Goal: Task Accomplishment & Management: Manage account settings

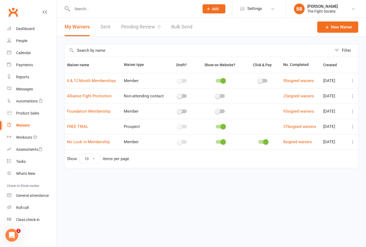
click at [135, 28] on link "Pending Review 0" at bounding box center [140, 27] width 39 height 18
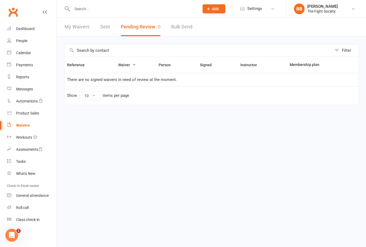
click at [20, 129] on link "Waivers" at bounding box center [32, 125] width 50 height 12
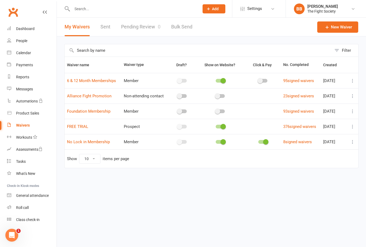
click at [147, 28] on link "Pending Review 0" at bounding box center [140, 27] width 39 height 18
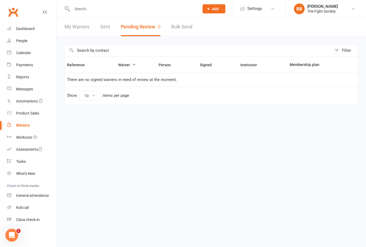
click at [130, 12] on input "text" at bounding box center [132, 8] width 125 height 7
click at [129, 12] on input "text" at bounding box center [132, 8] width 125 height 7
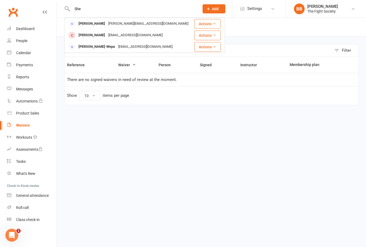
type input "She"
click at [111, 36] on div "[EMAIL_ADDRESS][DOMAIN_NAME]" at bounding box center [136, 35] width 58 height 8
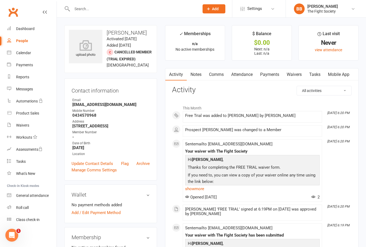
click at [297, 77] on link "Waivers" at bounding box center [294, 74] width 22 height 12
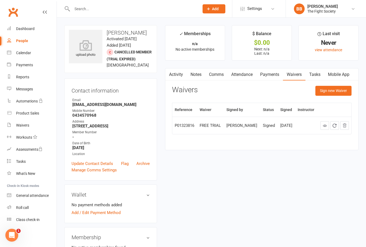
click at [340, 92] on button "Sign new Waiver" at bounding box center [333, 91] width 36 height 10
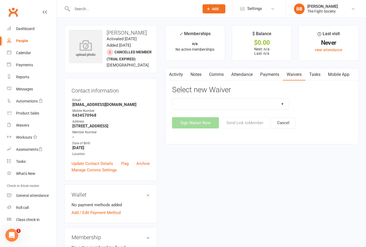
click at [281, 105] on select "6 & 12 Month Memberships Foundation Membership FREE TRIAL No Lock in Membership" at bounding box center [230, 104] width 116 height 11
select select "12741"
click at [257, 126] on button "Send Link to Member" at bounding box center [244, 122] width 49 height 11
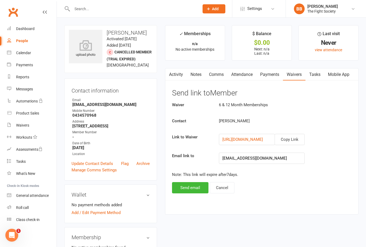
click at [202, 199] on div "Activity Notes Comms Attendance Payments Waivers Tasks Mobile App Send link to …" at bounding box center [261, 141] width 193 height 146
click at [198, 189] on button "Send email" at bounding box center [190, 187] width 36 height 11
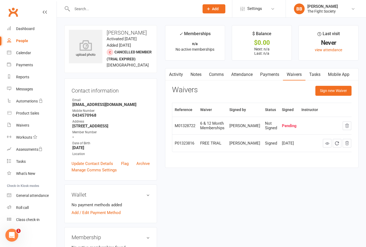
click at [31, 64] on div "Payments" at bounding box center [24, 65] width 17 height 4
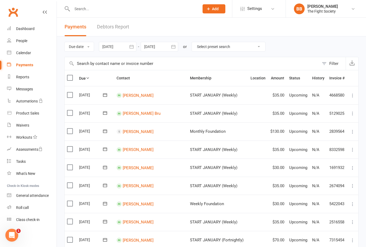
click at [26, 127] on link "Waivers" at bounding box center [32, 125] width 50 height 12
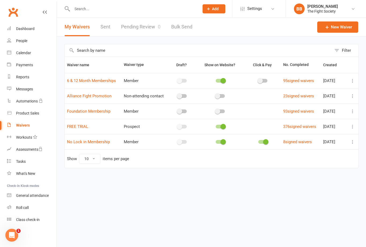
click at [143, 30] on link "Pending Review 0" at bounding box center [140, 27] width 39 height 18
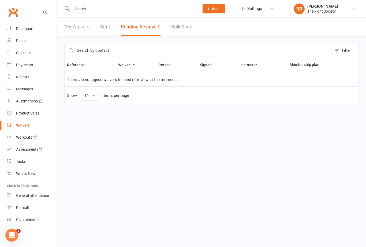
click at [26, 123] on div "Waivers" at bounding box center [23, 125] width 14 height 4
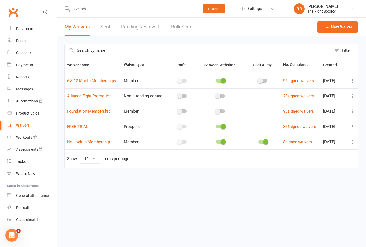
click at [150, 28] on link "Pending Review 0" at bounding box center [140, 27] width 39 height 18
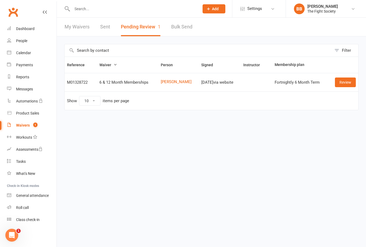
click at [346, 86] on link "Review" at bounding box center [345, 82] width 21 height 10
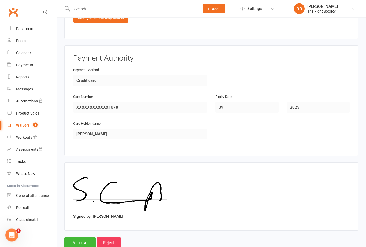
scroll to position [439, 0]
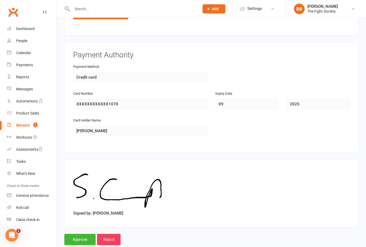
click at [83, 245] on input "Approve" at bounding box center [79, 238] width 31 height 11
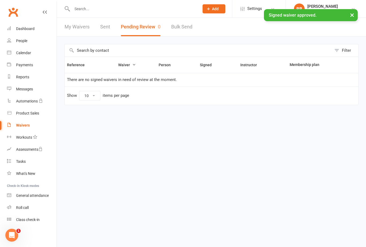
click at [145, 9] on div "× Signed waiver approved." at bounding box center [179, 9] width 359 height 0
click at [106, 9] on input "text" at bounding box center [132, 8] width 125 height 7
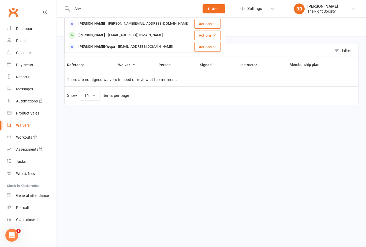
type input "She"
click at [110, 36] on div "[EMAIL_ADDRESS][DOMAIN_NAME]" at bounding box center [136, 35] width 58 height 8
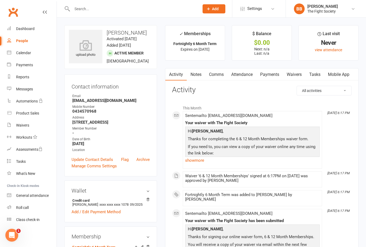
click at [295, 75] on link "Waivers" at bounding box center [294, 74] width 22 height 12
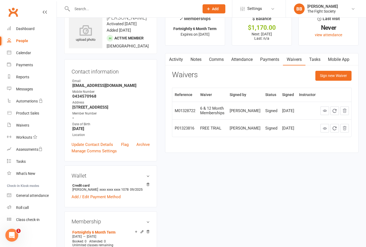
click at [109, 145] on link "Update Contact Details" at bounding box center [91, 144] width 41 height 6
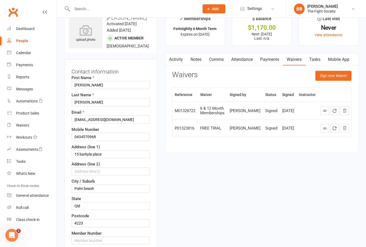
scroll to position [25, 0]
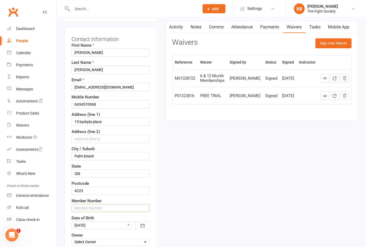
click at [114, 211] on input "text" at bounding box center [110, 208] width 78 height 8
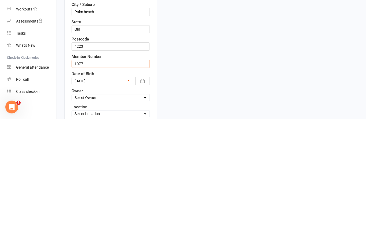
type input "1077"
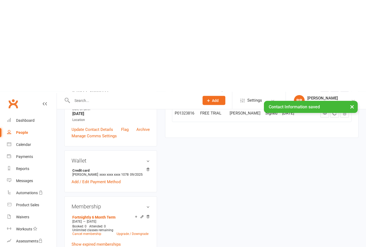
scroll to position [0, 0]
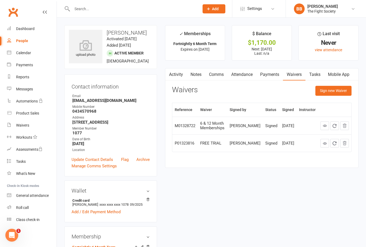
click at [28, 44] on link "People" at bounding box center [32, 41] width 50 height 12
select select "100"
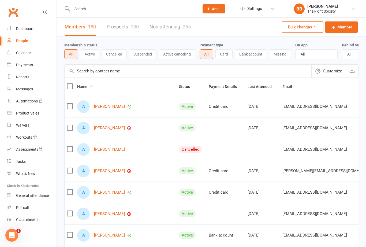
click at [32, 33] on link "Dashboard" at bounding box center [32, 29] width 50 height 12
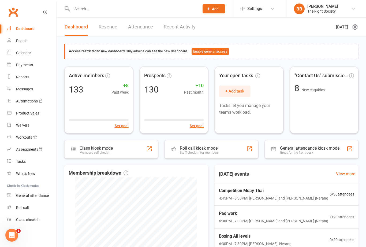
click at [142, 10] on input "text" at bounding box center [132, 8] width 125 height 7
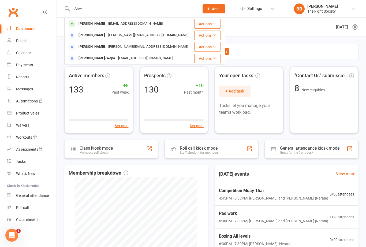
type input "Sher"
click at [266, 44] on div "Access restricted to new dashboard: Only admins can see the new dashboard. Enab…" at bounding box center [211, 183] width 309 height 295
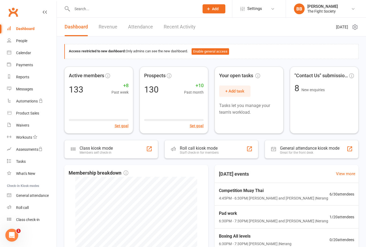
click at [24, 78] on div "Reports" at bounding box center [22, 77] width 13 height 4
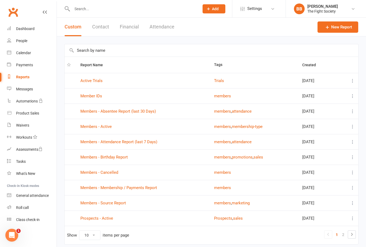
click at [97, 83] on link "Active Trials" at bounding box center [91, 80] width 22 height 5
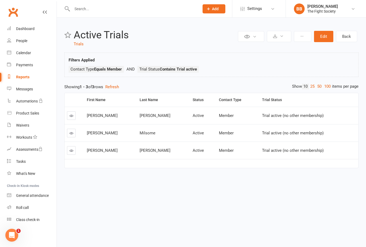
click at [22, 82] on link "Reports" at bounding box center [32, 77] width 50 height 12
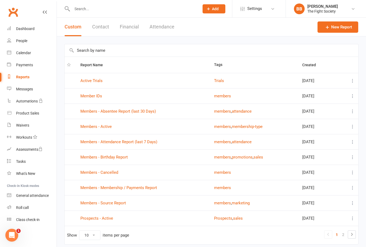
click at [30, 30] on div "Dashboard" at bounding box center [25, 29] width 18 height 4
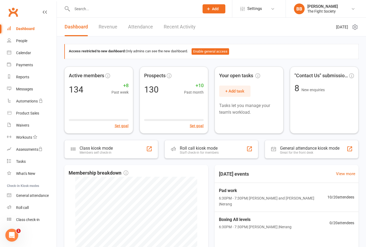
click at [22, 126] on div "Waivers" at bounding box center [22, 125] width 13 height 4
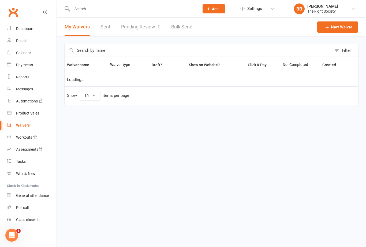
click at [141, 32] on link "Pending Review 0" at bounding box center [140, 27] width 39 height 18
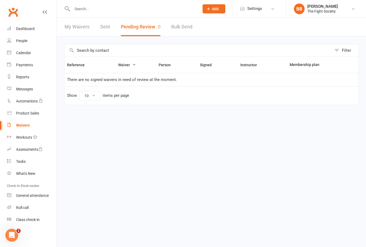
click at [24, 129] on link "Waivers" at bounding box center [32, 125] width 50 height 12
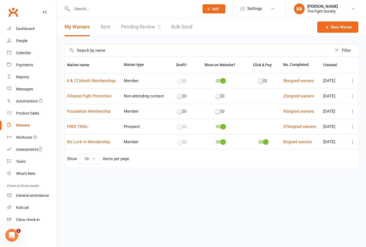
click at [142, 26] on link "Pending Review 0" at bounding box center [140, 27] width 39 height 18
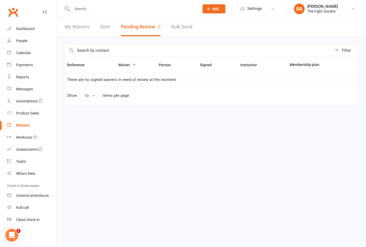
click at [27, 124] on div "Waivers" at bounding box center [23, 125] width 14 height 4
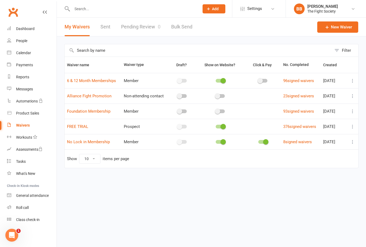
click at [134, 29] on link "Pending Review 0" at bounding box center [140, 27] width 39 height 18
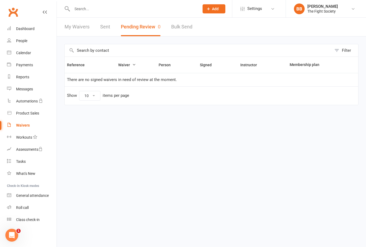
click at [123, 127] on html "Prospect Member Non-attending contact Class / event Appointment Task Membership…" at bounding box center [183, 63] width 366 height 127
click at [27, 126] on div "Waivers" at bounding box center [23, 125] width 14 height 4
